Goal: Find specific page/section: Find specific page/section

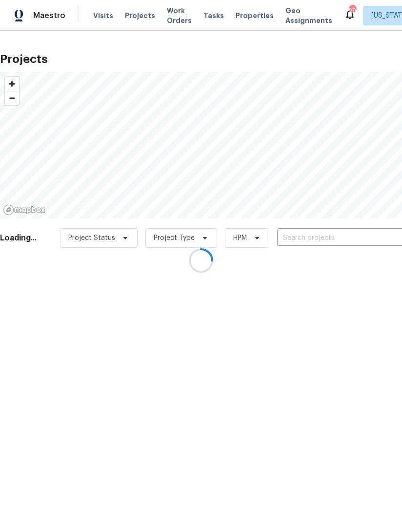
click at [237, 12] on div at bounding box center [201, 260] width 402 height 521
click at [241, 10] on div "Visits Projects Work Orders Tasks Properties Geo Assignments" at bounding box center [218, 16] width 251 height 20
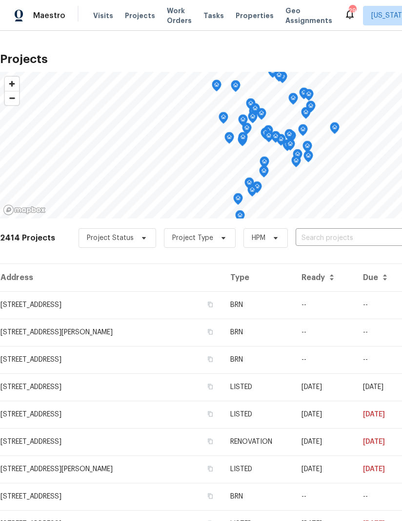
click at [236, 16] on span "Properties" at bounding box center [255, 16] width 38 height 10
